Goal: Information Seeking & Learning: Learn about a topic

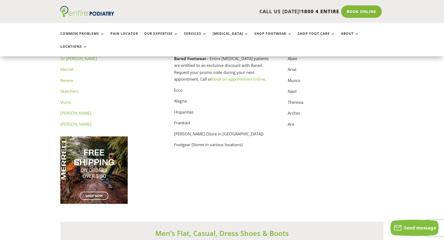
scroll to position [2782, 0]
click at [364, 110] on div "Dr Comfort Merrell Revere Sketchers Vionic Windsor Smith Dr Martens Bared Footw…" at bounding box center [221, 135] width 323 height 160
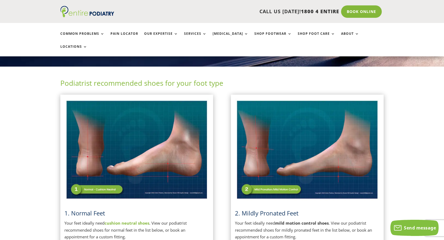
scroll to position [120, 0]
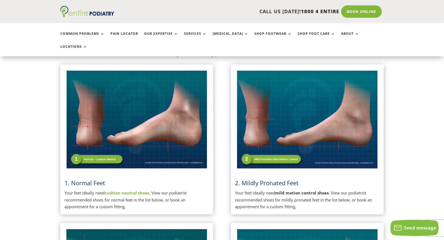
click at [307, 190] on strong "mild motion control shoes" at bounding box center [302, 192] width 54 height 5
click at [251, 179] on span "2. Mildly Pronated Feet" at bounding box center [267, 183] width 64 height 8
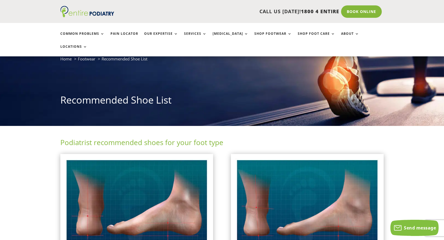
scroll to position [118, 0]
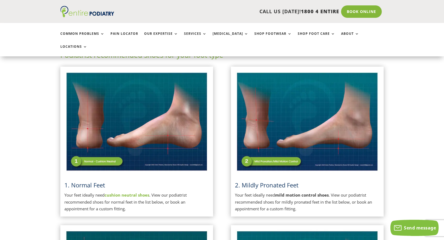
click at [99, 149] on img at bounding box center [136, 122] width 145 height 102
click at [263, 148] on img at bounding box center [307, 122] width 145 height 102
click at [251, 149] on img at bounding box center [307, 122] width 145 height 102
click at [249, 149] on img at bounding box center [307, 122] width 145 height 102
click at [252, 181] on span "2. Mildly Pronated Feet" at bounding box center [267, 185] width 64 height 8
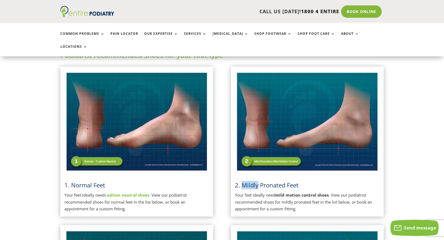
click at [252, 181] on span "2. Mildly Pronated Feet" at bounding box center [267, 185] width 64 height 8
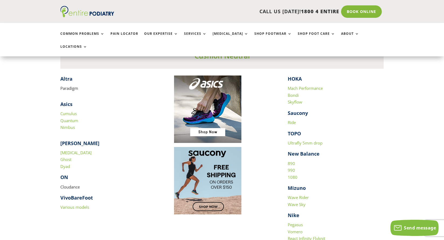
scroll to position [528, 0]
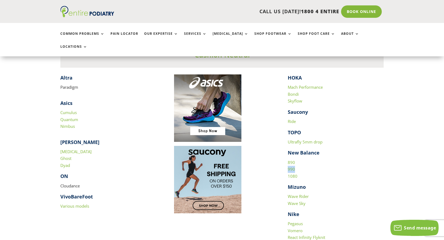
click at [292, 160] on link "890" at bounding box center [291, 162] width 7 height 5
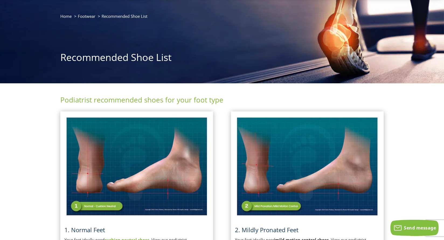
scroll to position [0, 0]
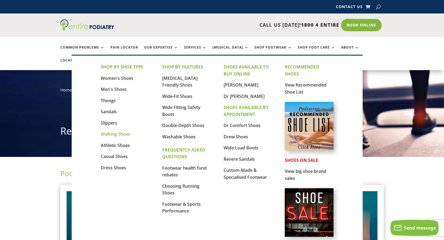
click at [120, 133] on link "Walking Shoes" at bounding box center [116, 134] width 30 height 6
click at [111, 133] on link "Walking Shoes" at bounding box center [116, 134] width 30 height 6
